Goal: Task Accomplishment & Management: Complete application form

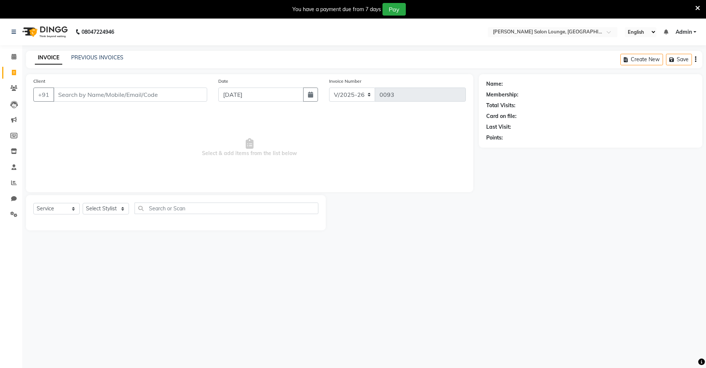
select select "8909"
select select "service"
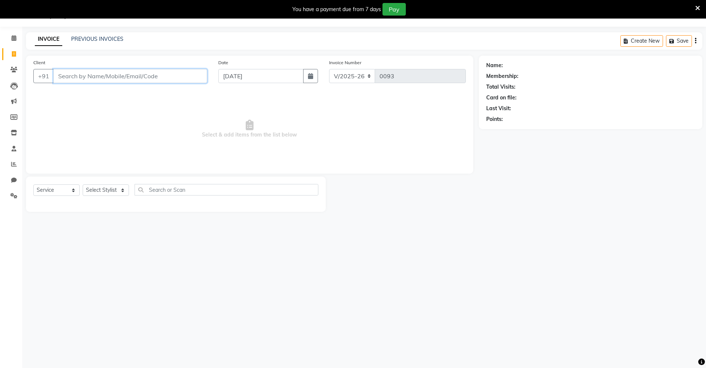
click at [172, 77] on input "Client" at bounding box center [130, 76] width 154 height 14
type input "8"
click at [193, 76] on input "Client" at bounding box center [130, 76] width 154 height 14
type input "9113477401"
click at [188, 78] on span "Add Client" at bounding box center [188, 75] width 29 height 7
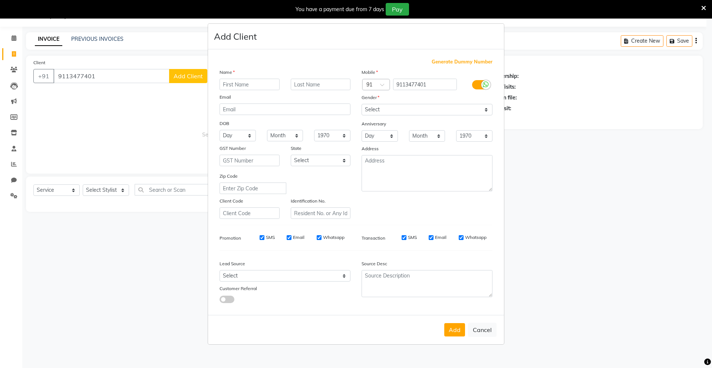
click at [247, 89] on input "text" at bounding box center [249, 84] width 60 height 11
type input "[PERSON_NAME]"
click at [381, 112] on select "Select [DEMOGRAPHIC_DATA] [DEMOGRAPHIC_DATA] Other Prefer Not To Say" at bounding box center [426, 109] width 131 height 11
click at [361, 104] on select "Select [DEMOGRAPHIC_DATA] [DEMOGRAPHIC_DATA] Other Prefer Not To Say" at bounding box center [426, 109] width 131 height 11
click at [392, 109] on select "Select [DEMOGRAPHIC_DATA] [DEMOGRAPHIC_DATA] Other Prefer Not To Say" at bounding box center [426, 109] width 131 height 11
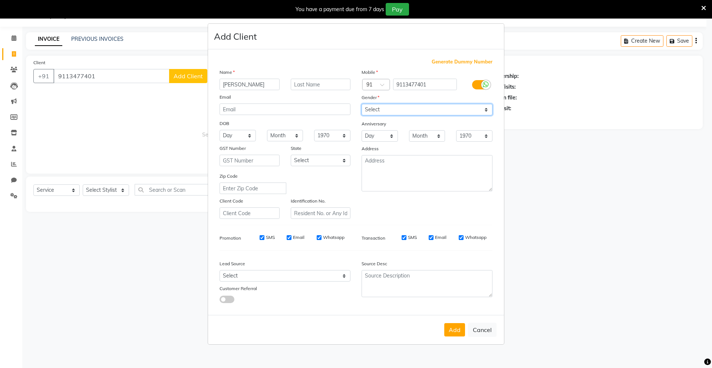
select select "[DEMOGRAPHIC_DATA]"
click at [361, 104] on select "Select [DEMOGRAPHIC_DATA] [DEMOGRAPHIC_DATA] Other Prefer Not To Say" at bounding box center [426, 109] width 131 height 11
click at [454, 331] on button "Add" at bounding box center [454, 329] width 21 height 13
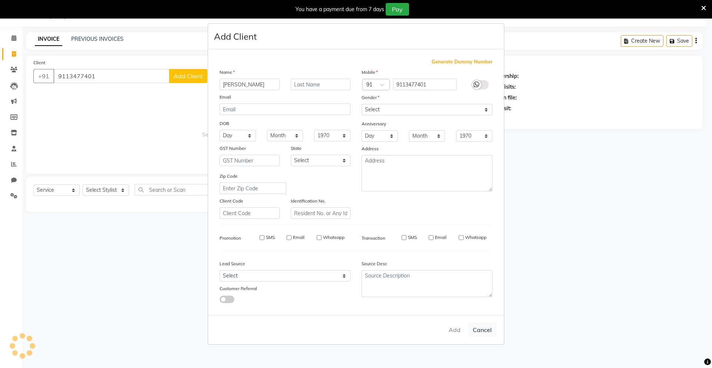
select select
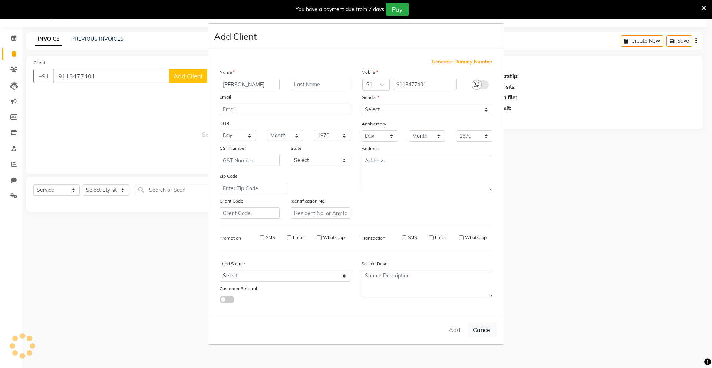
select select
checkbox input "false"
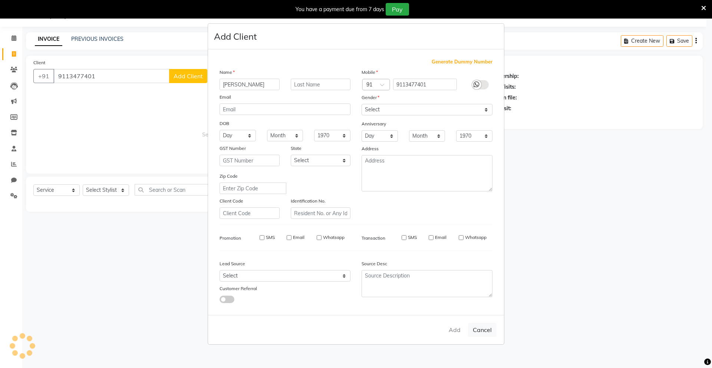
checkbox input "false"
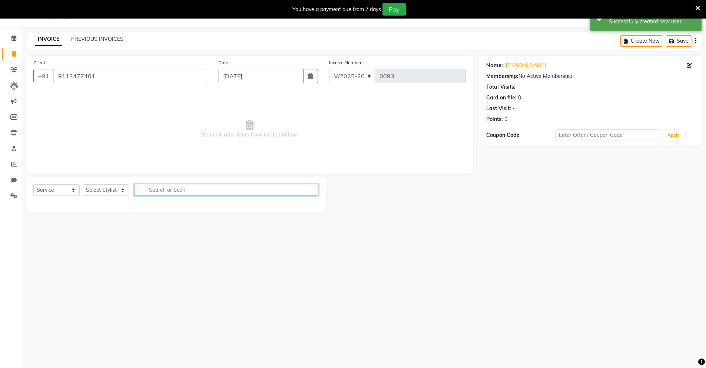
click at [199, 192] on input "text" at bounding box center [227, 189] width 184 height 11
type input "hair"
click at [116, 187] on select "Select Stylist Mingma [PERSON_NAME][GEOGRAPHIC_DATA] [PERSON_NAME][DATE][DATE]" at bounding box center [106, 189] width 46 height 11
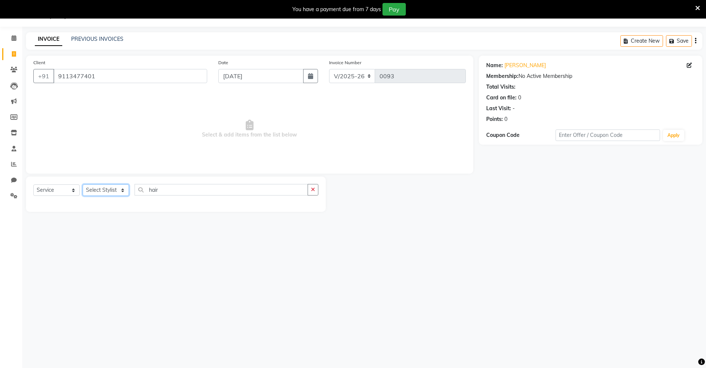
select select "89952"
click at [83, 184] on select "Select Stylist Mingma [PERSON_NAME][GEOGRAPHIC_DATA] [PERSON_NAME][DATE][DATE]" at bounding box center [106, 189] width 46 height 11
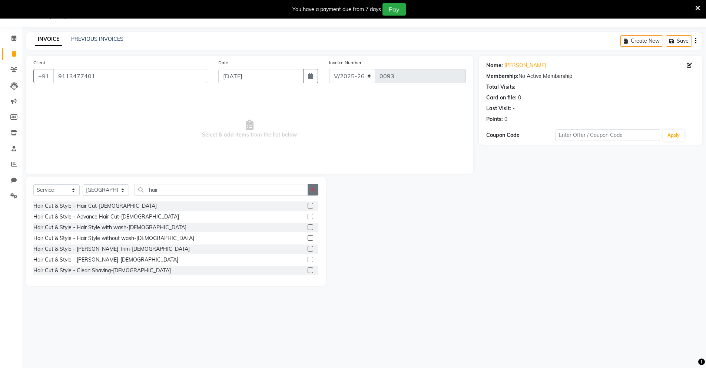
click at [313, 187] on icon "button" at bounding box center [313, 189] width 4 height 5
click at [280, 187] on input "text" at bounding box center [227, 189] width 184 height 11
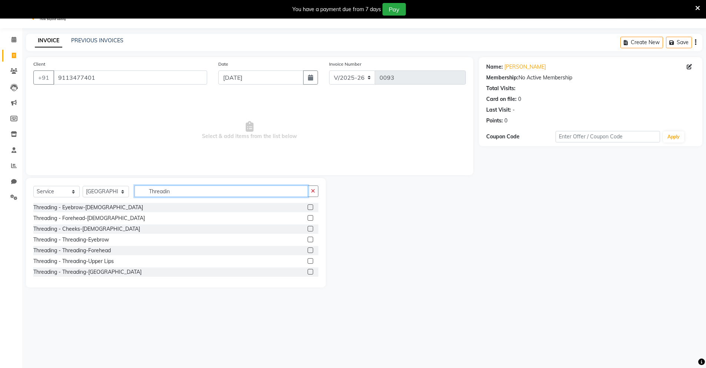
type input "Threadin"
click at [308, 240] on label at bounding box center [311, 240] width 6 height 6
click at [308, 240] on input "checkbox" at bounding box center [310, 239] width 5 height 5
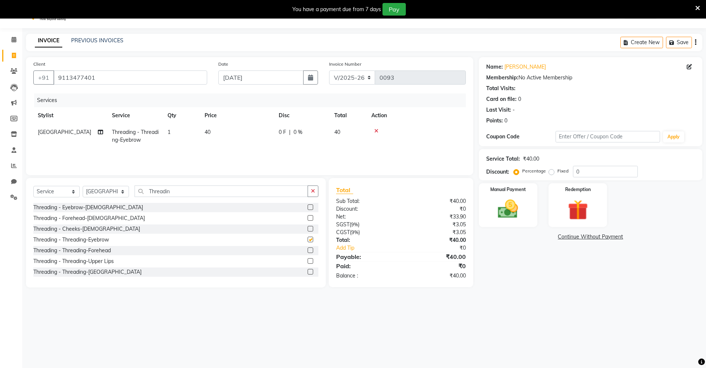
checkbox input "false"
click at [322, 201] on div "Select Service Product Membership Package Voucher Prepaid Gift Card Select Styl…" at bounding box center [176, 233] width 300 height 109
click at [316, 194] on button "button" at bounding box center [313, 192] width 11 height 11
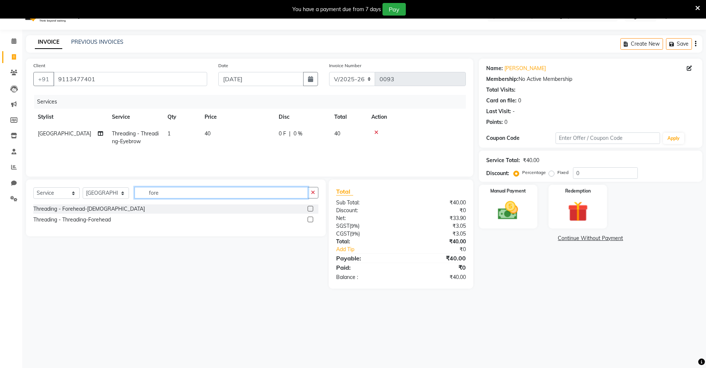
type input "fore"
click at [310, 218] on label at bounding box center [311, 220] width 6 height 6
click at [310, 218] on input "checkbox" at bounding box center [310, 219] width 5 height 5
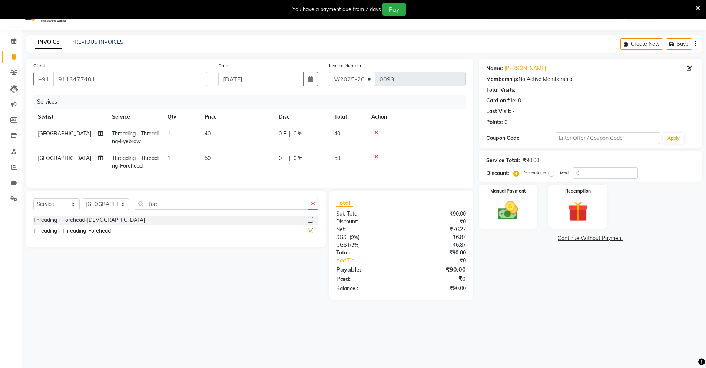
checkbox input "false"
click at [224, 209] on input "fore" at bounding box center [222, 203] width 174 height 11
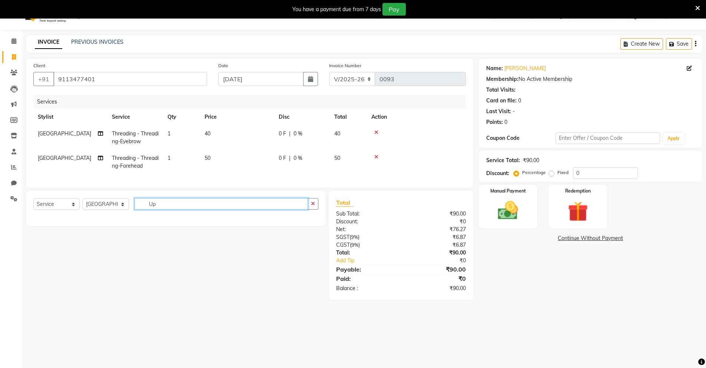
type input "U"
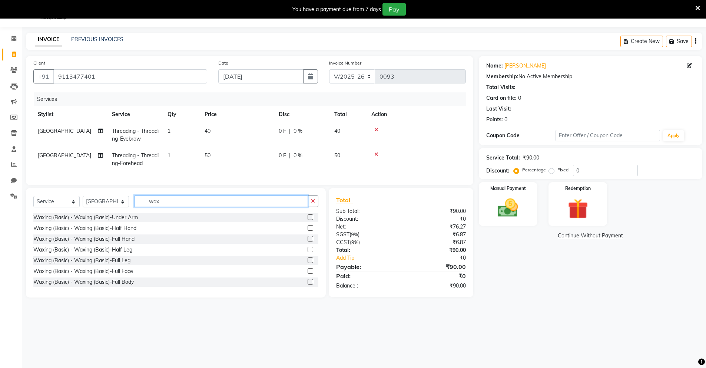
scroll to position [19, 0]
type input "wax"
click at [308, 219] on label at bounding box center [311, 217] width 6 height 6
click at [308, 219] on input "checkbox" at bounding box center [310, 217] width 5 height 5
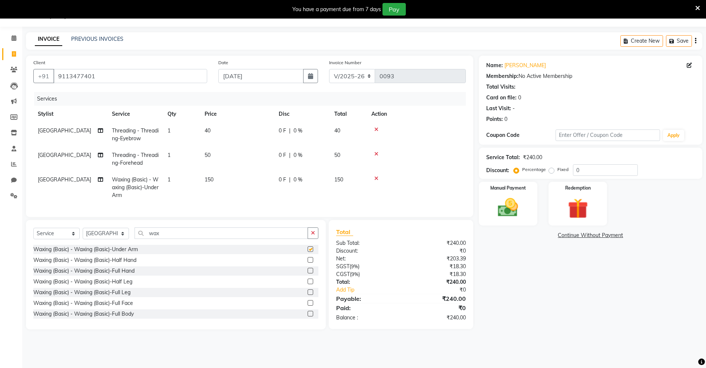
checkbox input "false"
click at [209, 179] on span "150" at bounding box center [209, 179] width 9 height 7
select select "89952"
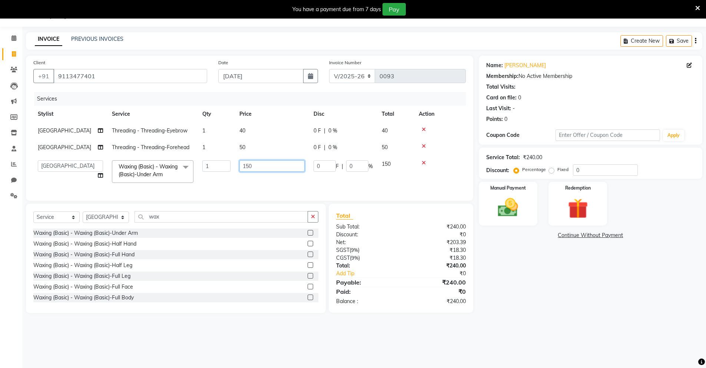
click at [247, 169] on input "150" at bounding box center [272, 165] width 65 height 11
click at [249, 167] on input "150" at bounding box center [272, 165] width 65 height 11
type input "100"
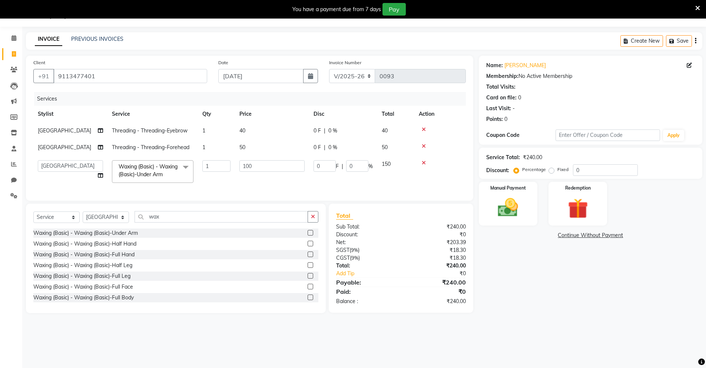
click at [233, 184] on tr "Mingma [PERSON_NAME] [PERSON_NAME][DATE][DATE] Waxing (Basic) - Waxing (Basic)-…" at bounding box center [249, 172] width 433 height 32
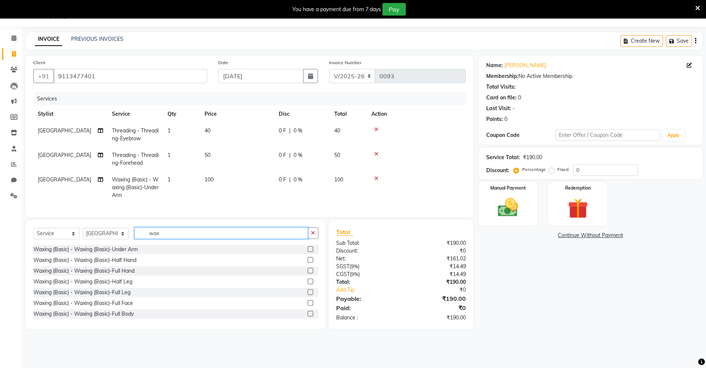
click at [285, 239] on input "wax" at bounding box center [222, 232] width 174 height 11
type input "w"
type input "d"
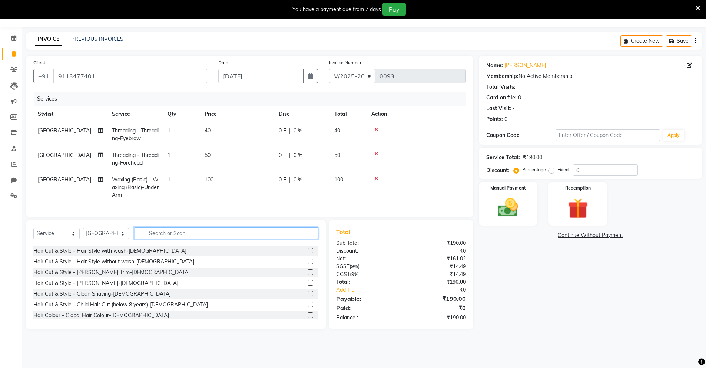
scroll to position [0, 0]
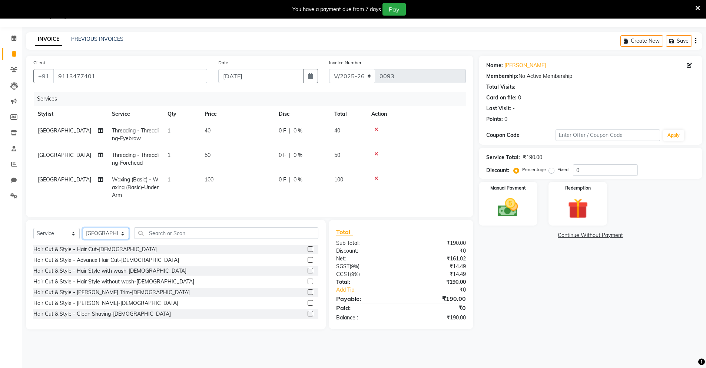
click at [106, 235] on select "Select Stylist Mingma [PERSON_NAME][GEOGRAPHIC_DATA] [PERSON_NAME][DATE][DATE]" at bounding box center [106, 233] width 46 height 11
click at [83, 233] on select "Select Stylist Mingma [PERSON_NAME][GEOGRAPHIC_DATA] [PERSON_NAME][DATE][DATE]" at bounding box center [106, 233] width 46 height 11
click at [167, 239] on input "text" at bounding box center [227, 232] width 184 height 11
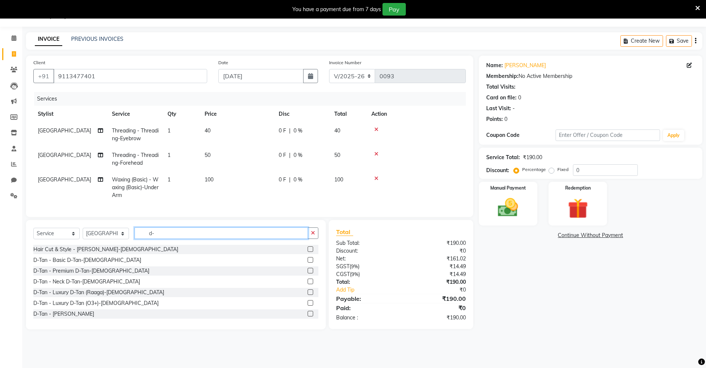
type input "d-"
click at [308, 316] on label at bounding box center [311, 314] width 6 height 6
click at [308, 316] on input "checkbox" at bounding box center [310, 313] width 5 height 5
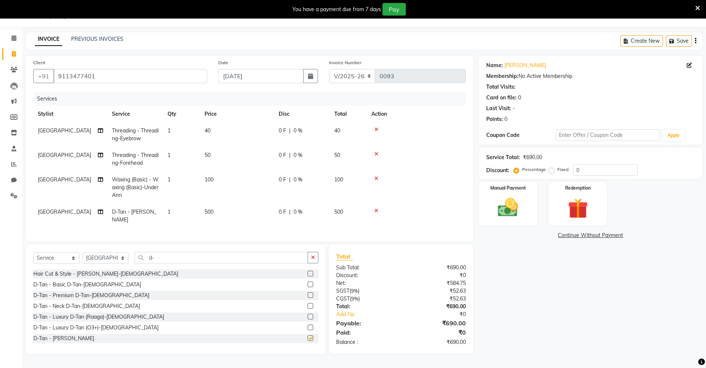
checkbox input "false"
click at [223, 214] on td "500" at bounding box center [237, 216] width 74 height 24
select select "89952"
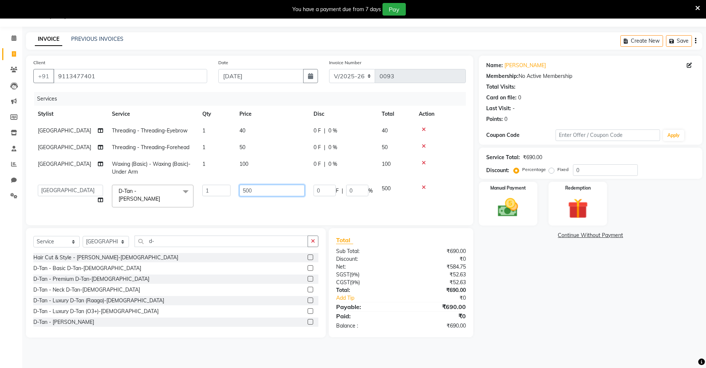
click at [246, 189] on input "500" at bounding box center [272, 190] width 65 height 11
type input "600"
drag, startPoint x: 232, startPoint y: 211, endPoint x: 238, endPoint y: 212, distance: 6.7
click at [232, 211] on div "Services Stylist Service Qty Price Disc Total Action [PERSON_NAME] Threading - …" at bounding box center [249, 155] width 433 height 126
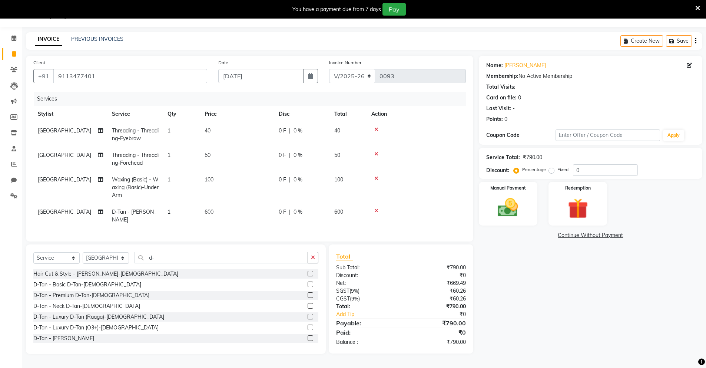
click at [318, 263] on button "button" at bounding box center [313, 257] width 11 height 11
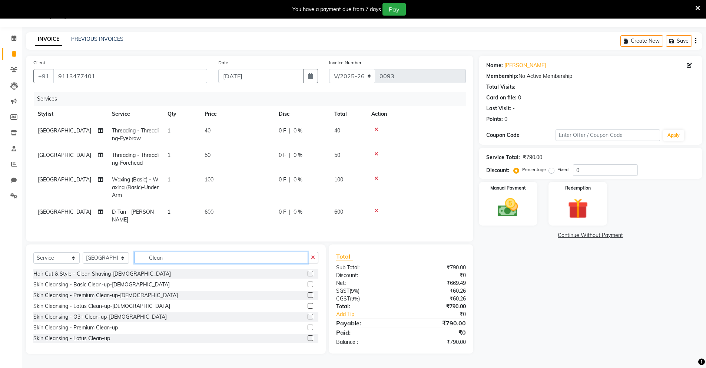
type input "Clean"
click at [308, 341] on label at bounding box center [311, 338] width 6 height 6
click at [308, 341] on input "checkbox" at bounding box center [310, 338] width 5 height 5
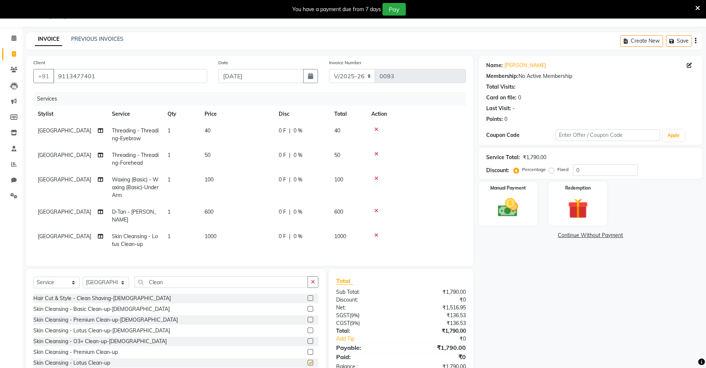
checkbox input "false"
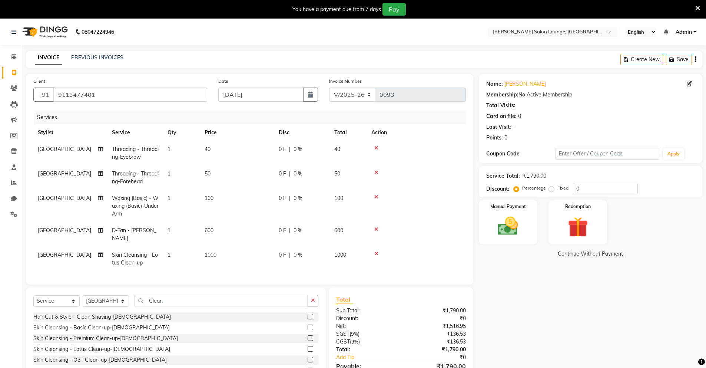
scroll to position [46, 0]
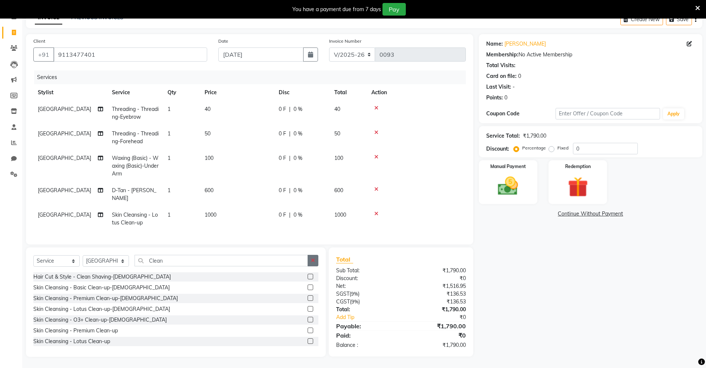
click at [313, 262] on icon "button" at bounding box center [313, 260] width 4 height 5
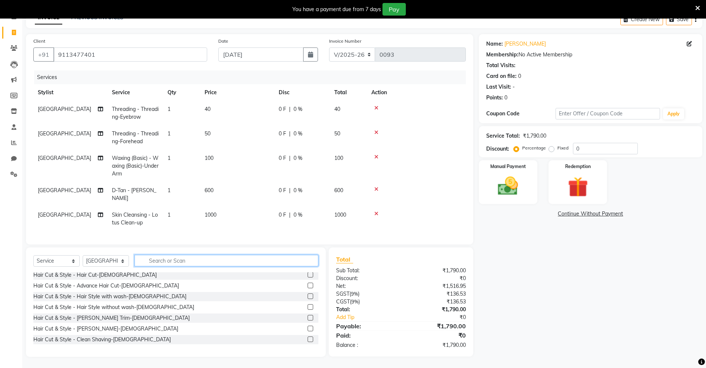
scroll to position [0, 0]
click at [125, 259] on select "Select Stylist Mingma [PERSON_NAME][GEOGRAPHIC_DATA] [PERSON_NAME][DATE][DATE]" at bounding box center [106, 260] width 46 height 11
select select "89953"
click at [83, 255] on select "Select Stylist Mingma [PERSON_NAME][GEOGRAPHIC_DATA] [PERSON_NAME][DATE][DATE]" at bounding box center [106, 260] width 46 height 11
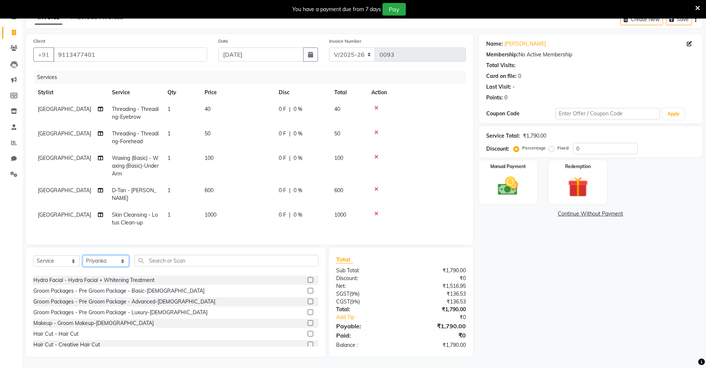
scroll to position [1201, 0]
click at [308, 334] on label at bounding box center [311, 333] width 6 height 6
click at [308, 334] on input "checkbox" at bounding box center [310, 333] width 5 height 5
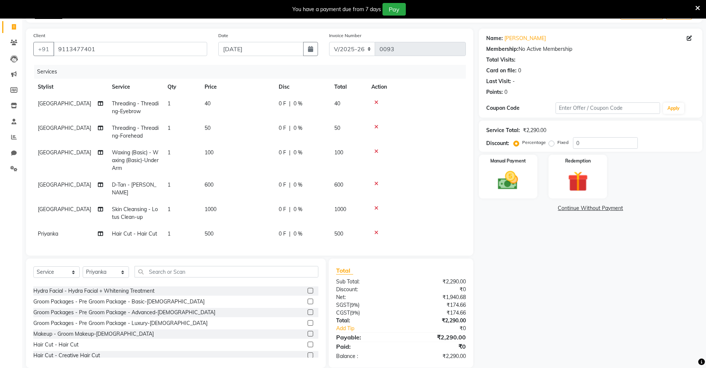
click at [308, 347] on label at bounding box center [311, 344] width 6 height 6
click at [308, 347] on input "checkbox" at bounding box center [310, 344] width 5 height 5
click at [308, 347] on label at bounding box center [311, 347] width 6 height 6
click at [308, 347] on input "checkbox" at bounding box center [310, 346] width 5 height 5
checkbox input "false"
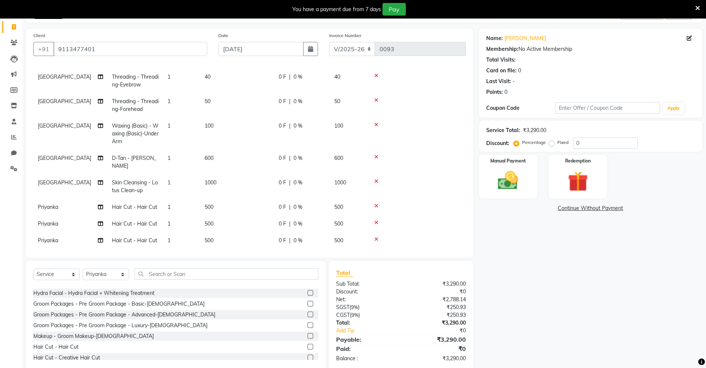
scroll to position [37, 0]
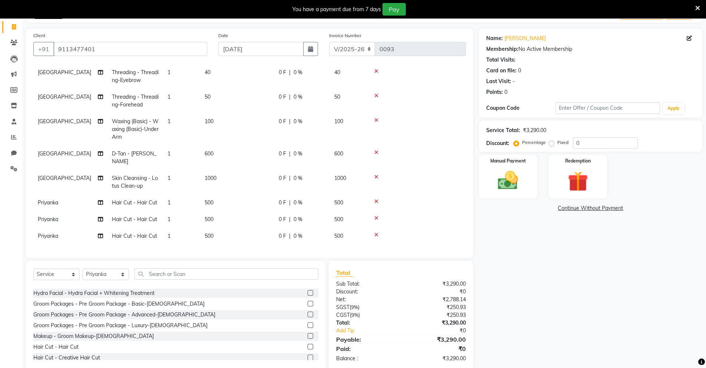
click at [375, 232] on icon at bounding box center [376, 234] width 4 height 5
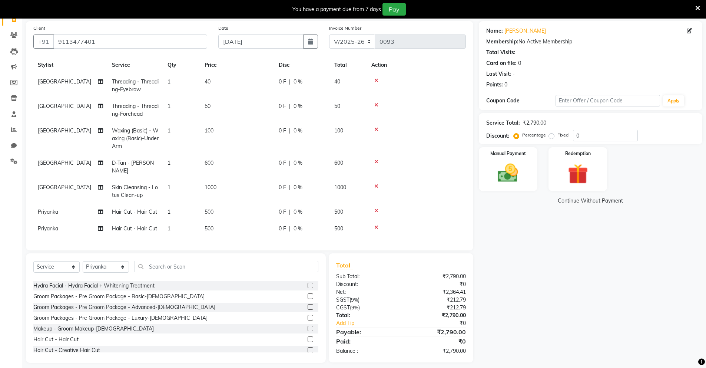
scroll to position [53, 0]
click at [207, 208] on span "500" at bounding box center [209, 211] width 9 height 7
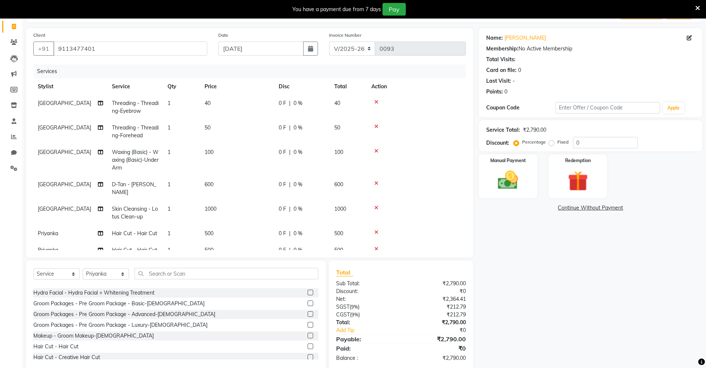
select select "89953"
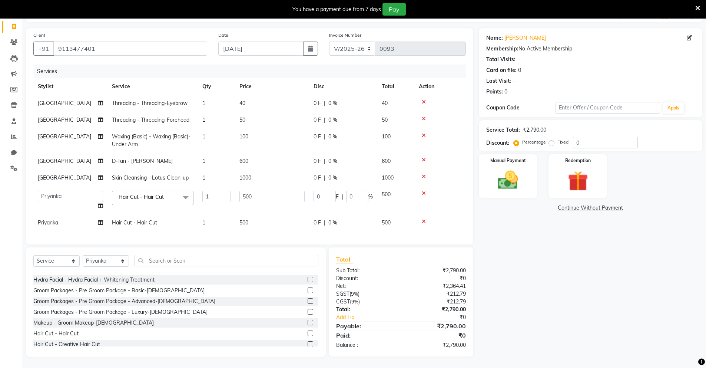
scroll to position [52, 0]
click at [246, 192] on input "500" at bounding box center [272, 196] width 65 height 11
type input "600"
click at [243, 218] on tbody "[PERSON_NAME] Threading - Threading-Eyebrow 1 40 0 F | 0 % 40 [GEOGRAPHIC_DATA]…" at bounding box center [249, 163] width 433 height 136
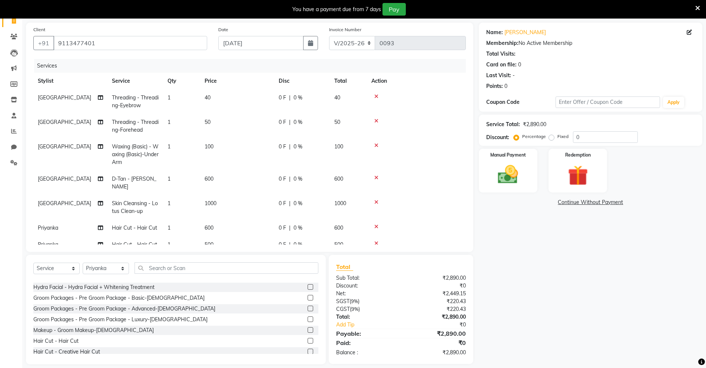
click at [209, 228] on span "600" at bounding box center [209, 227] width 9 height 7
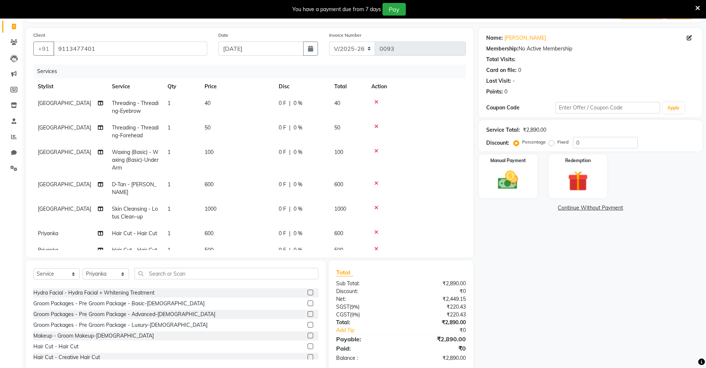
select select "89953"
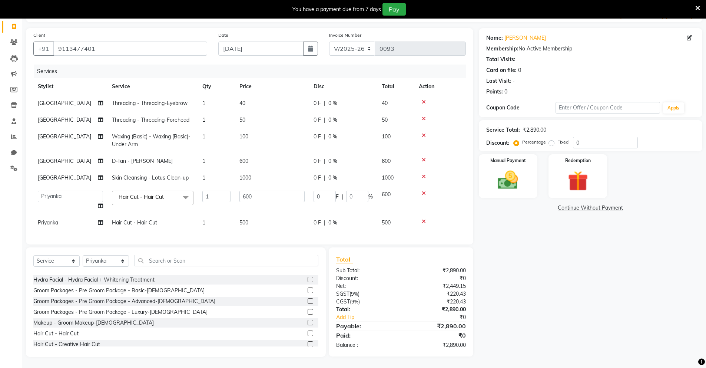
click at [243, 224] on span "500" at bounding box center [244, 222] width 9 height 7
select select "89953"
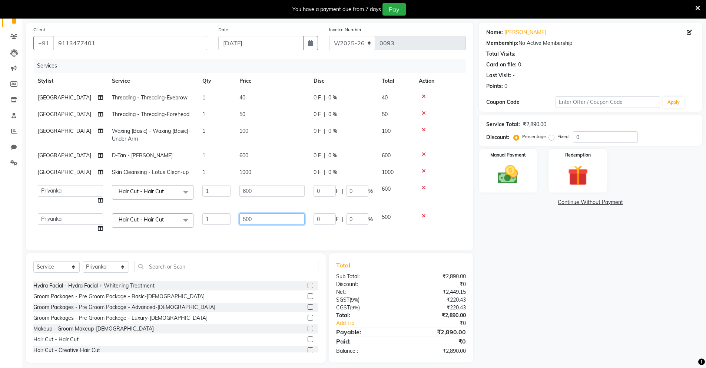
click at [246, 221] on input "500" at bounding box center [272, 218] width 65 height 11
type input "600"
click at [574, 138] on input "0" at bounding box center [605, 136] width 65 height 11
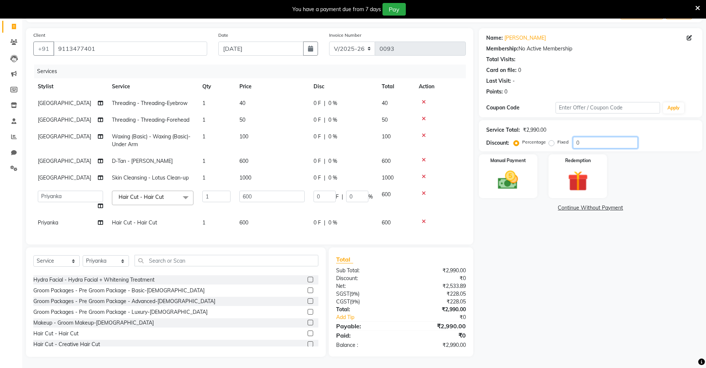
type input "50"
type input "300"
type input "50"
click at [512, 178] on img at bounding box center [508, 180] width 34 height 24
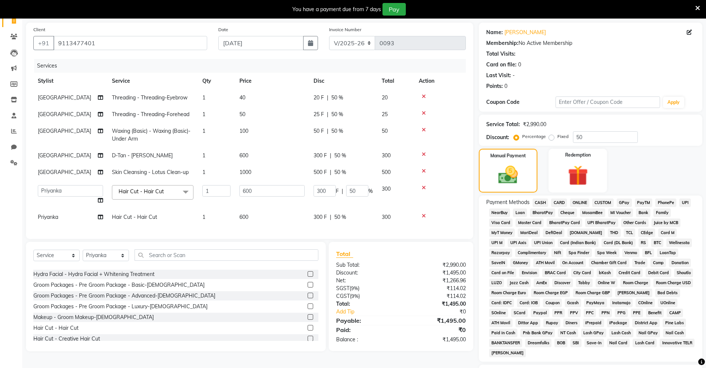
click at [680, 204] on span "UPI" at bounding box center [685, 202] width 11 height 9
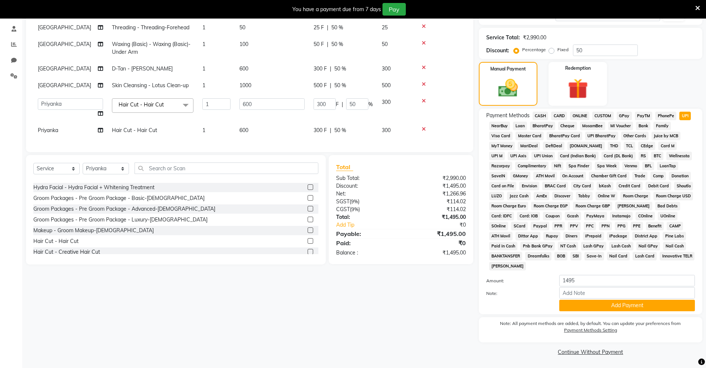
scroll to position [139, 0]
click at [611, 303] on button "Add Payment" at bounding box center [627, 304] width 136 height 11
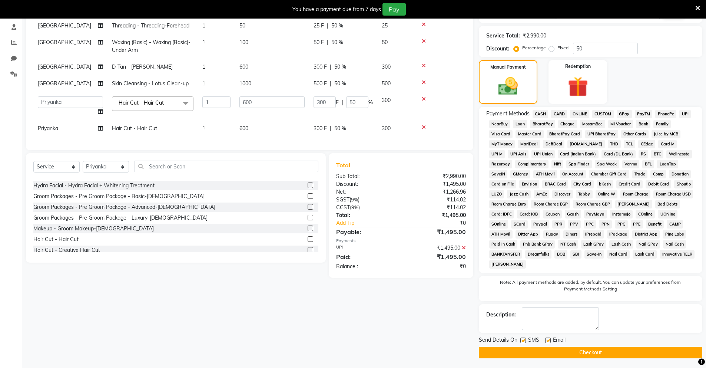
scroll to position [141, 0]
click at [590, 356] on button "Checkout" at bounding box center [591, 351] width 224 height 11
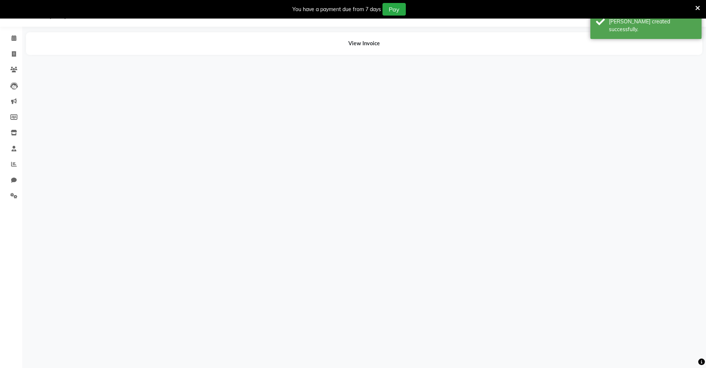
scroll to position [19, 0]
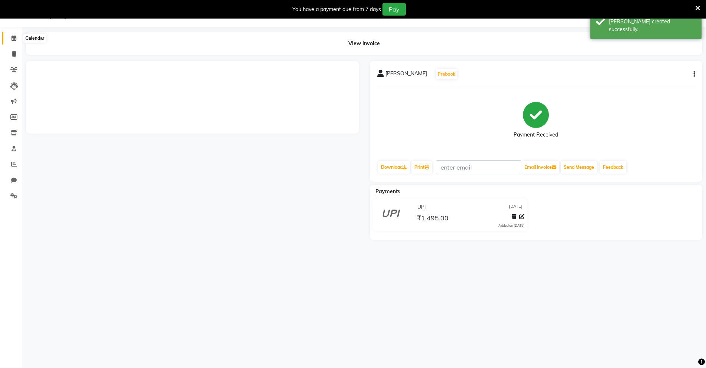
click at [13, 37] on icon at bounding box center [13, 38] width 5 height 6
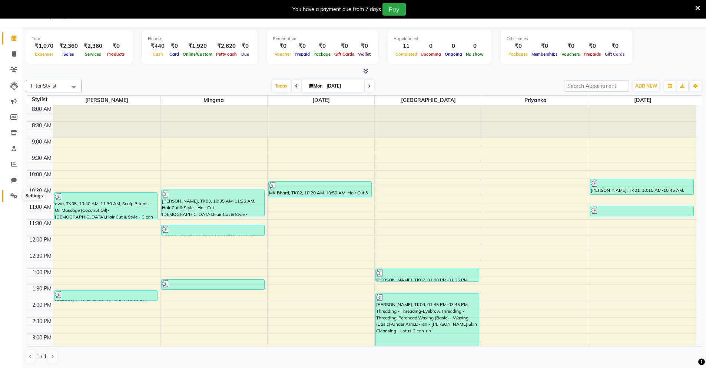
click at [10, 198] on span at bounding box center [13, 196] width 13 height 9
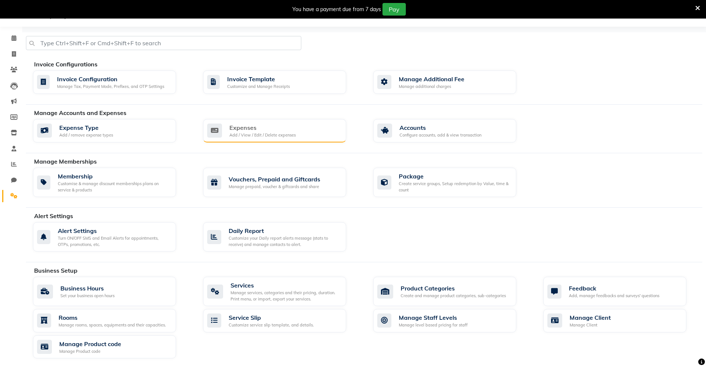
click at [243, 136] on div "Add / View / Edit / Delete expenses" at bounding box center [262, 135] width 66 height 6
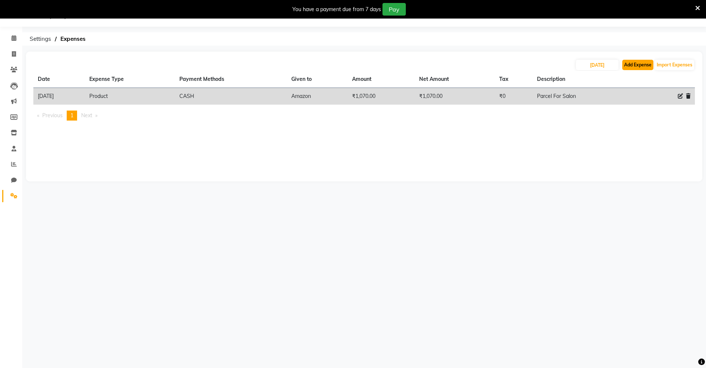
click at [625, 66] on button "Add Expense" at bounding box center [637, 65] width 31 height 10
select select "1"
select select "8135"
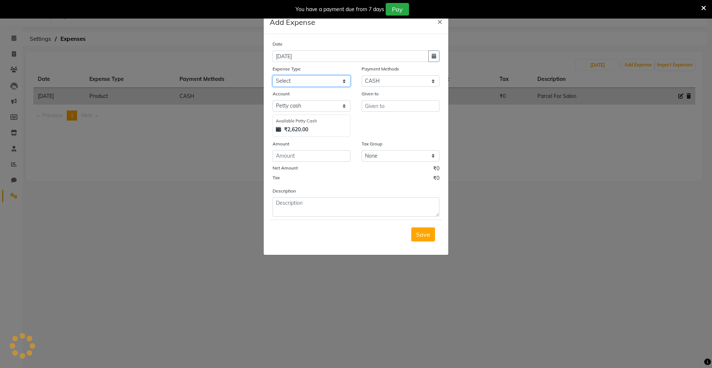
click at [312, 82] on select "Select Advance Salary Bank charges Car maintenance Cash transfer to bank Cash t…" at bounding box center [311, 80] width 78 height 11
select select "24422"
click at [272, 75] on select "Select Advance Salary Bank charges Car maintenance Cash transfer to bank Cash t…" at bounding box center [311, 80] width 78 height 11
click at [366, 104] on input "text" at bounding box center [400, 105] width 78 height 11
click at [381, 105] on input "Jai" at bounding box center [400, 105] width 78 height 11
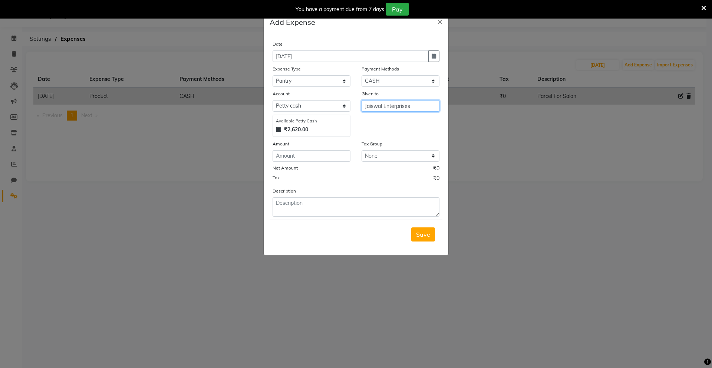
type input "Jaiswal Enterprises"
click at [310, 154] on input "number" at bounding box center [311, 155] width 78 height 11
type input "675"
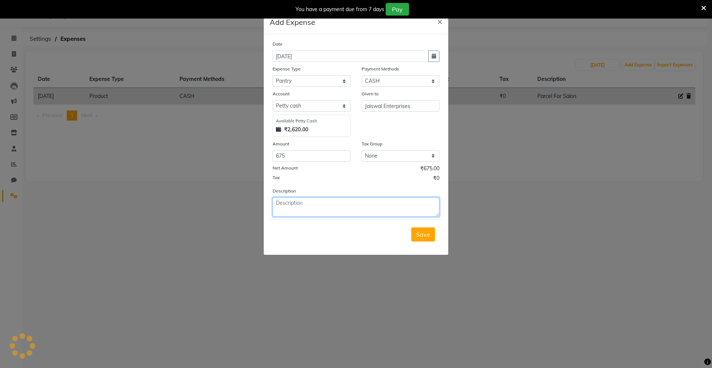
click at [346, 205] on textarea at bounding box center [355, 206] width 167 height 19
type textarea "Water Botel 5 [PERSON_NAME]"
click at [420, 234] on span "Save" at bounding box center [423, 234] width 14 height 7
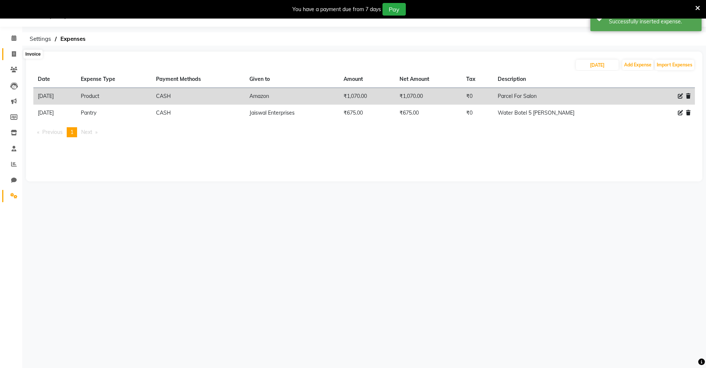
click at [14, 55] on icon at bounding box center [14, 54] width 4 height 6
select select "service"
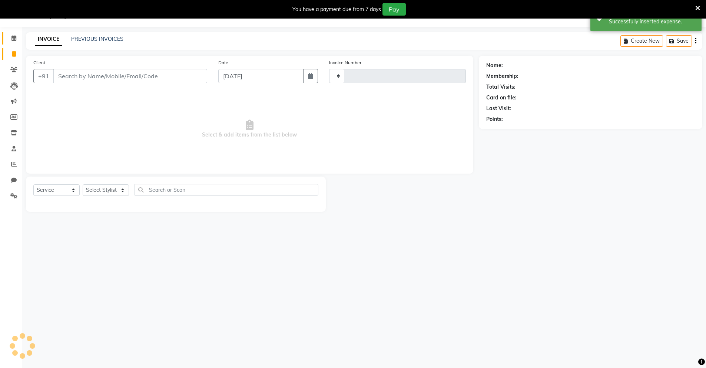
click at [14, 43] on link "Calendar" at bounding box center [11, 38] width 18 height 12
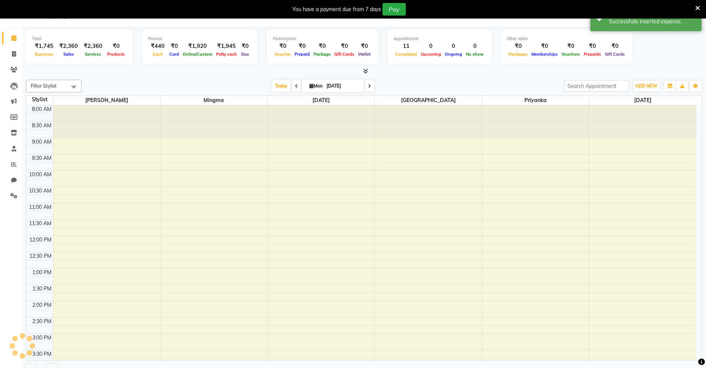
scroll to position [169, 0]
